Goal: Manage account settings

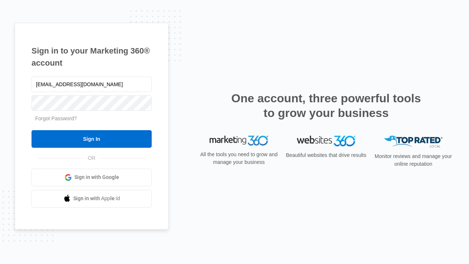
type input "[EMAIL_ADDRESS][DOMAIN_NAME]"
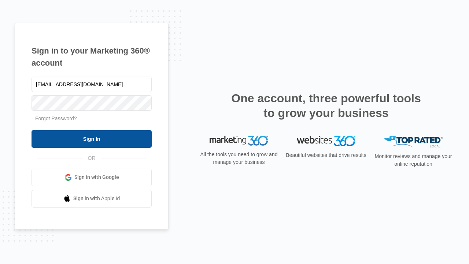
click at [92, 138] on input "Sign In" at bounding box center [91, 139] width 120 height 18
